Goal: Check status: Check status

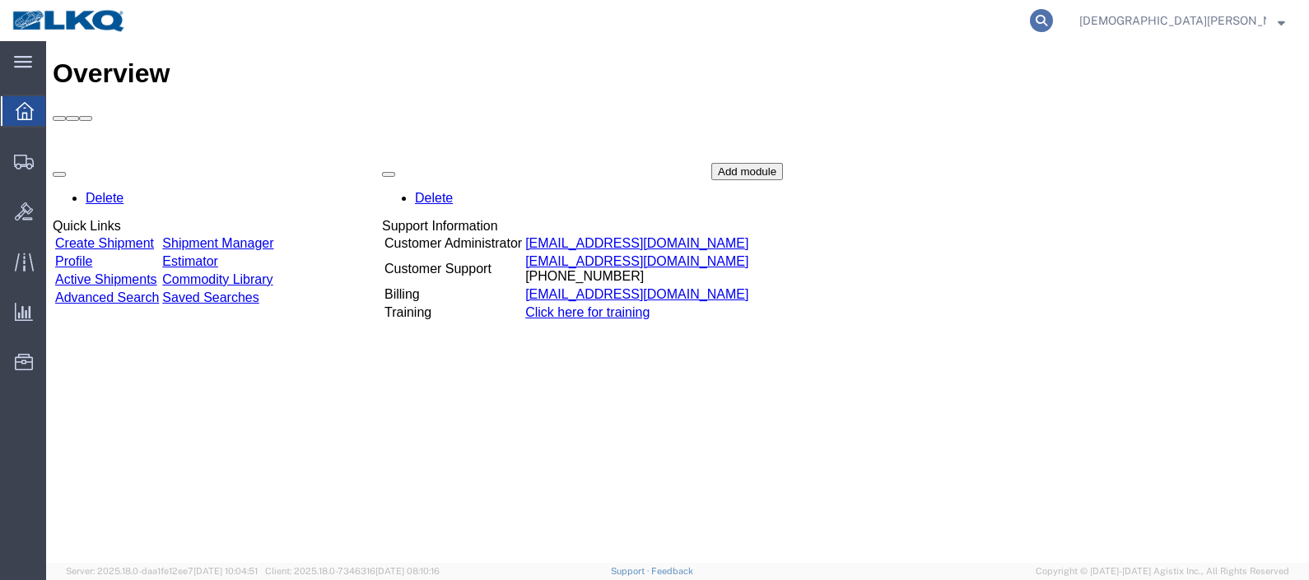
click at [1053, 17] on icon at bounding box center [1041, 20] width 23 height 23
click at [836, 16] on input "search" at bounding box center [779, 21] width 501 height 40
type input "56712968"
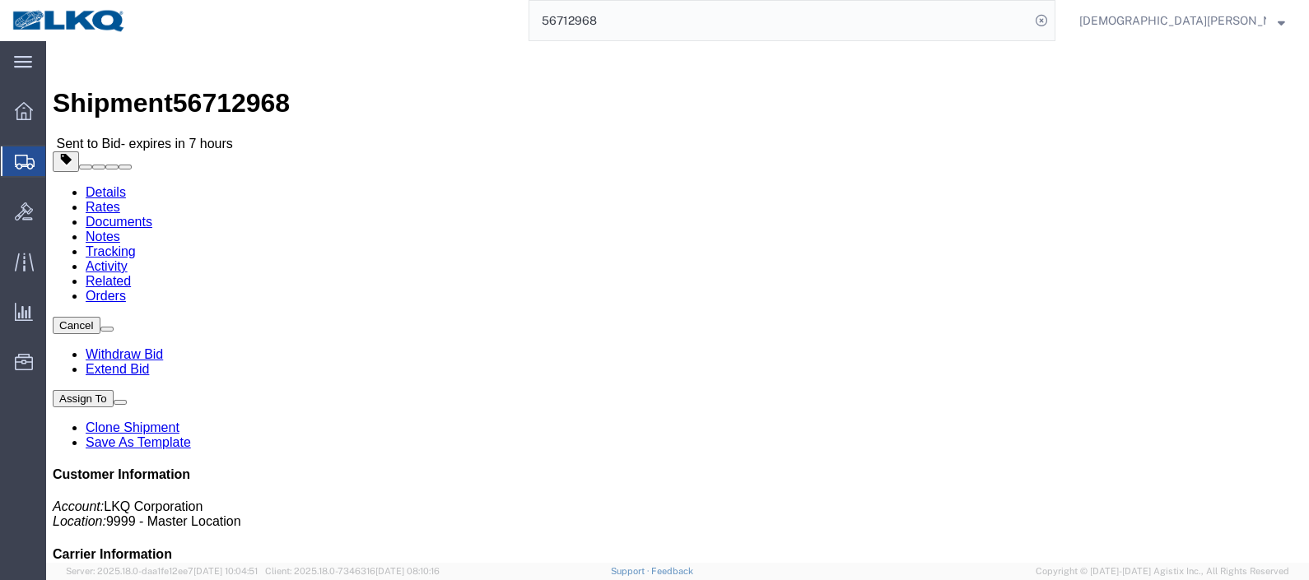
click link "Rates"
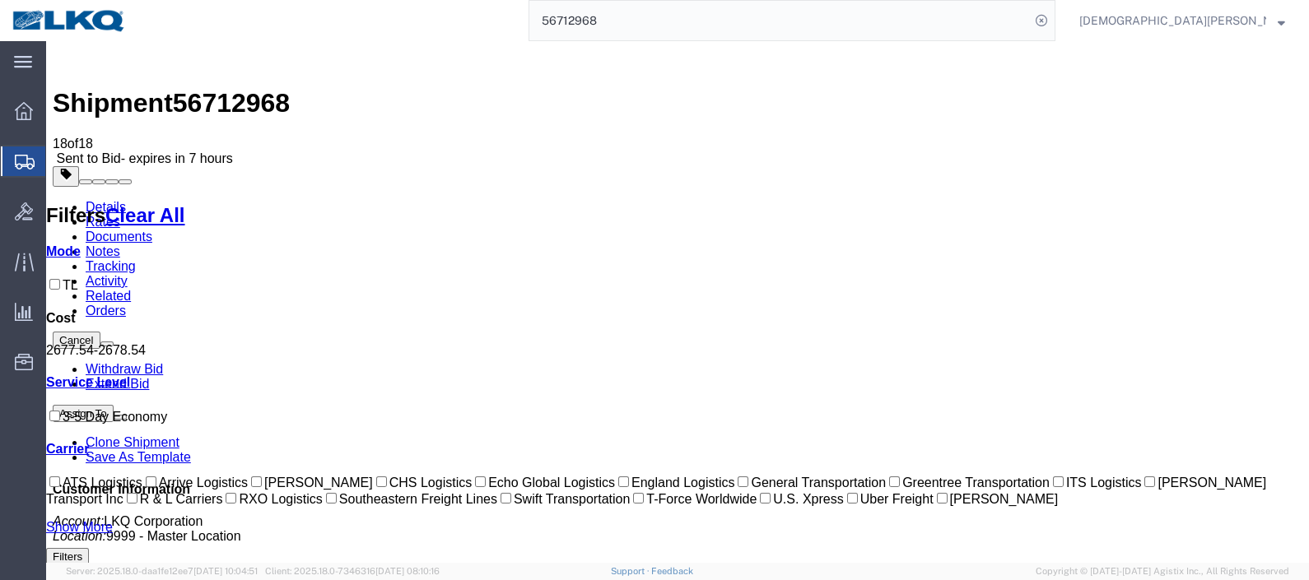
click at [58, 167] on span "Shipments" at bounding box center [51, 161] width 13 height 33
